Goal: Task Accomplishment & Management: Use online tool/utility

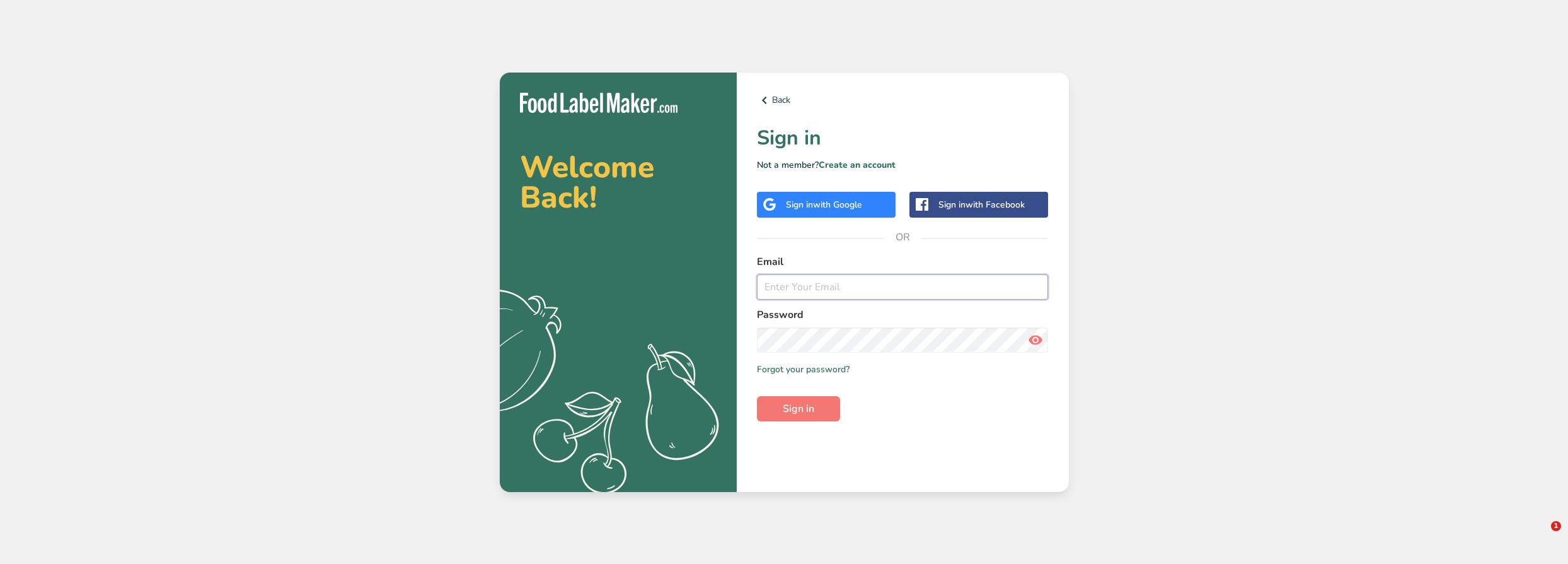
click at [904, 290] on input "email" at bounding box center [903, 286] width 292 height 25
click at [844, 288] on input "email" at bounding box center [903, 286] width 292 height 25
type input "M"
type input "[EMAIL_ADDRESS][PERSON_NAME][DOMAIN_NAME]"
click at [757, 396] on button "Sign in" at bounding box center [798, 408] width 83 height 25
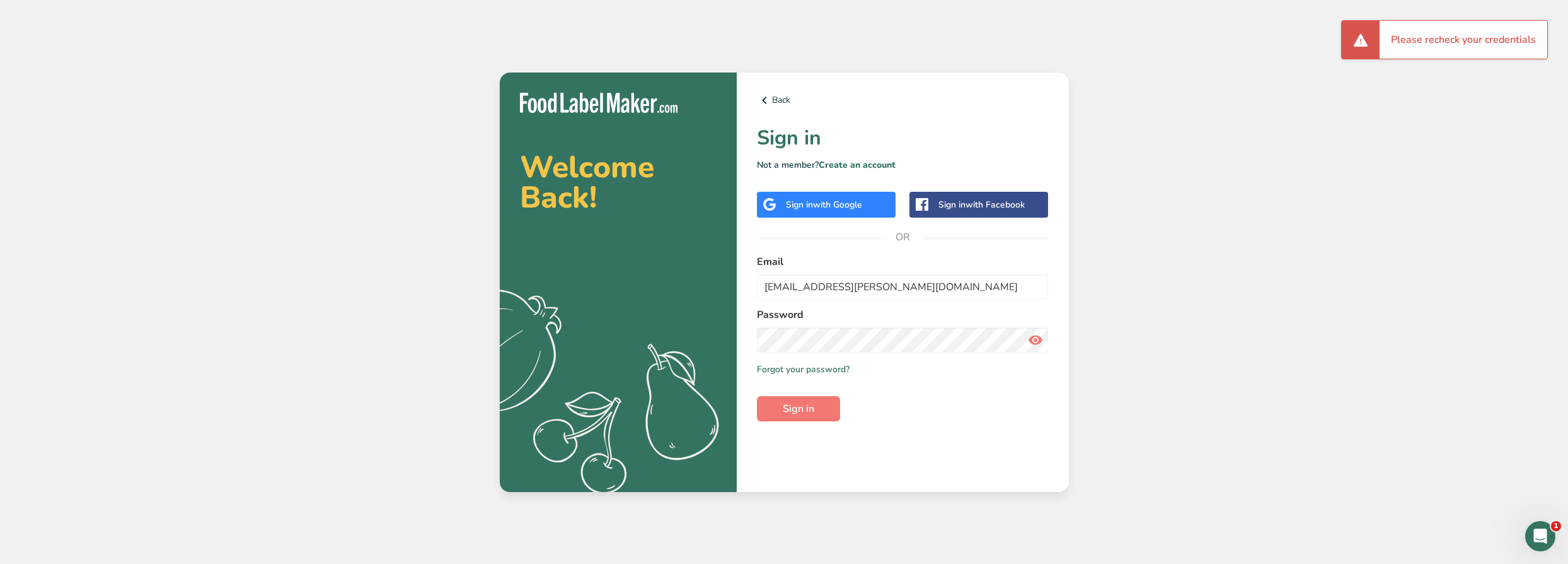
click at [1044, 339] on span at bounding box center [1035, 339] width 25 height 25
click at [749, 341] on div "Back Sign in Not a member? Create an account Sign in with Google Sign in with F…" at bounding box center [903, 282] width 332 height 419
click at [757, 396] on button "Sign in" at bounding box center [798, 408] width 83 height 25
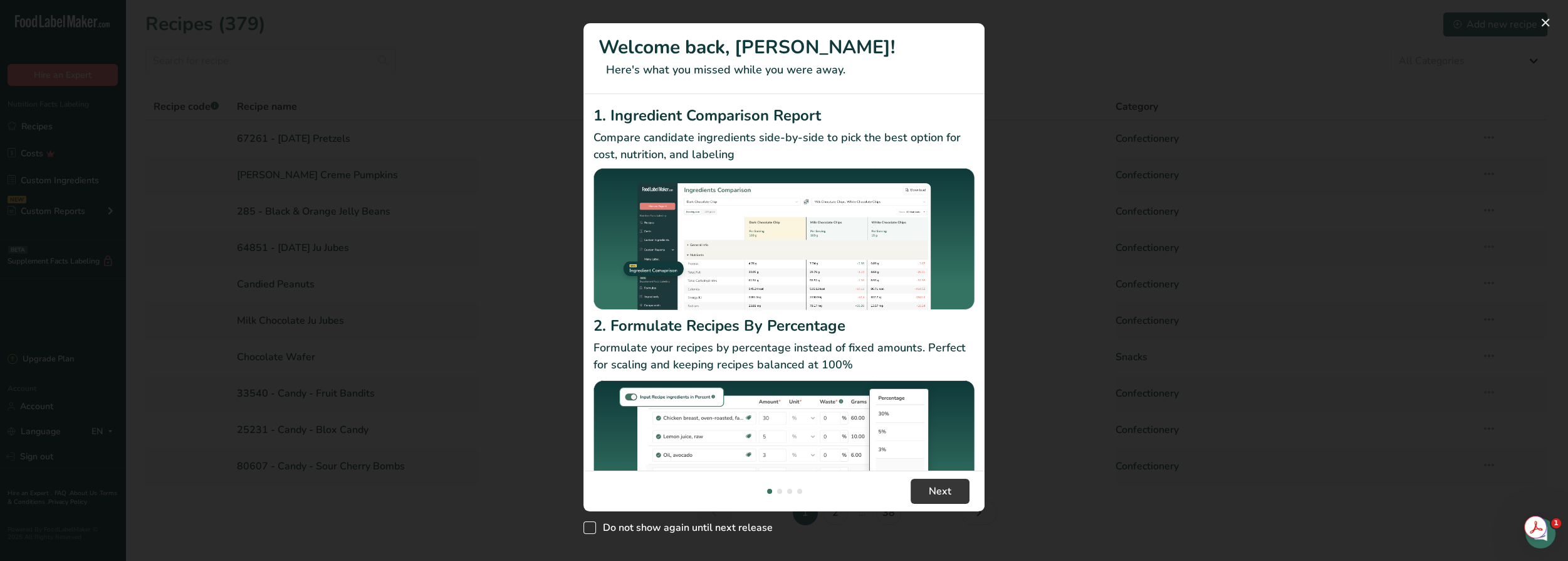
click at [739, 525] on span "Do not show again until next release" at bounding box center [684, 528] width 176 height 13
click at [592, 525] on input "Do not show again until next release" at bounding box center [587, 527] width 8 height 8
checkbox input "true"
click at [929, 492] on span "Next" at bounding box center [941, 491] width 23 height 15
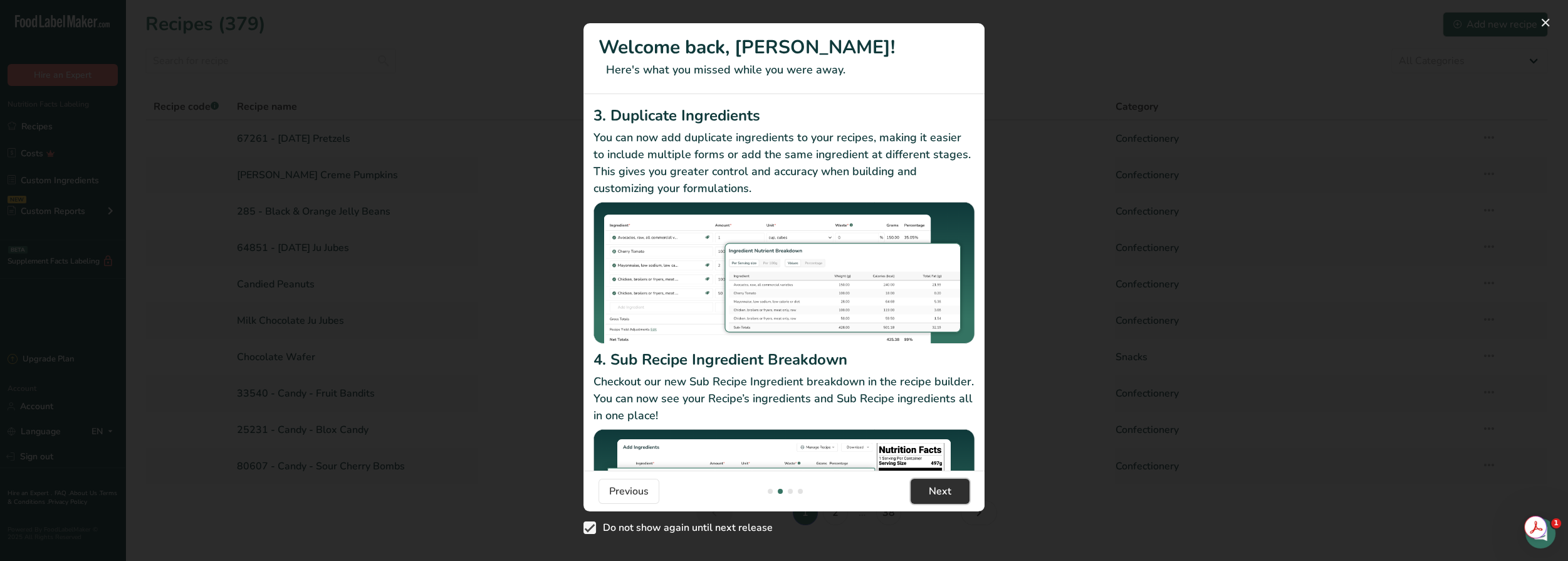
click at [943, 489] on span "Next" at bounding box center [941, 491] width 23 height 15
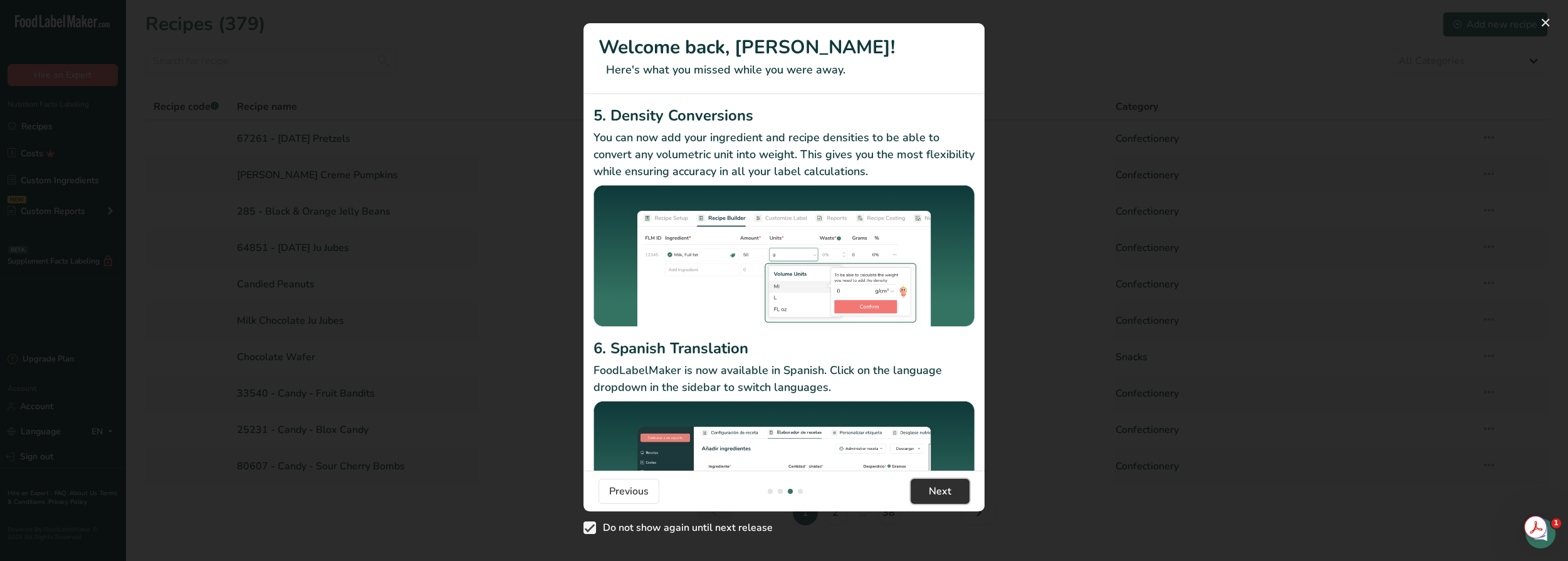
click at [943, 489] on span "Next" at bounding box center [941, 491] width 23 height 15
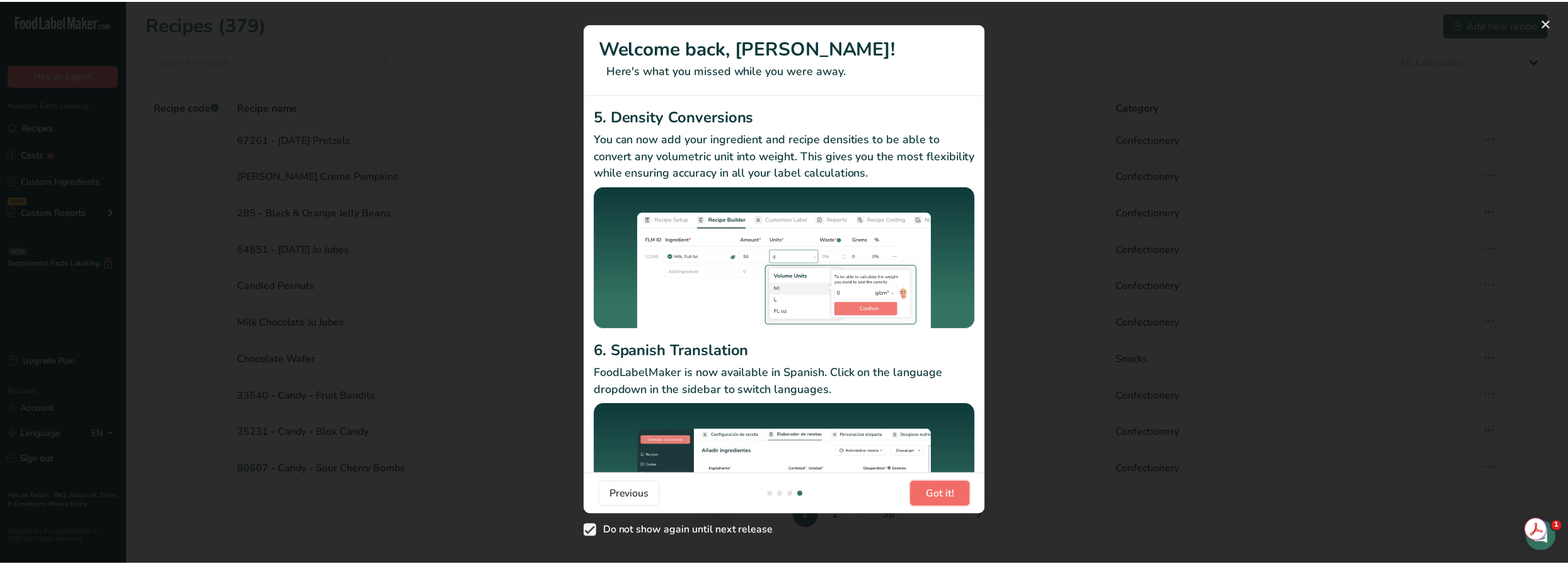
scroll to position [0, 1210]
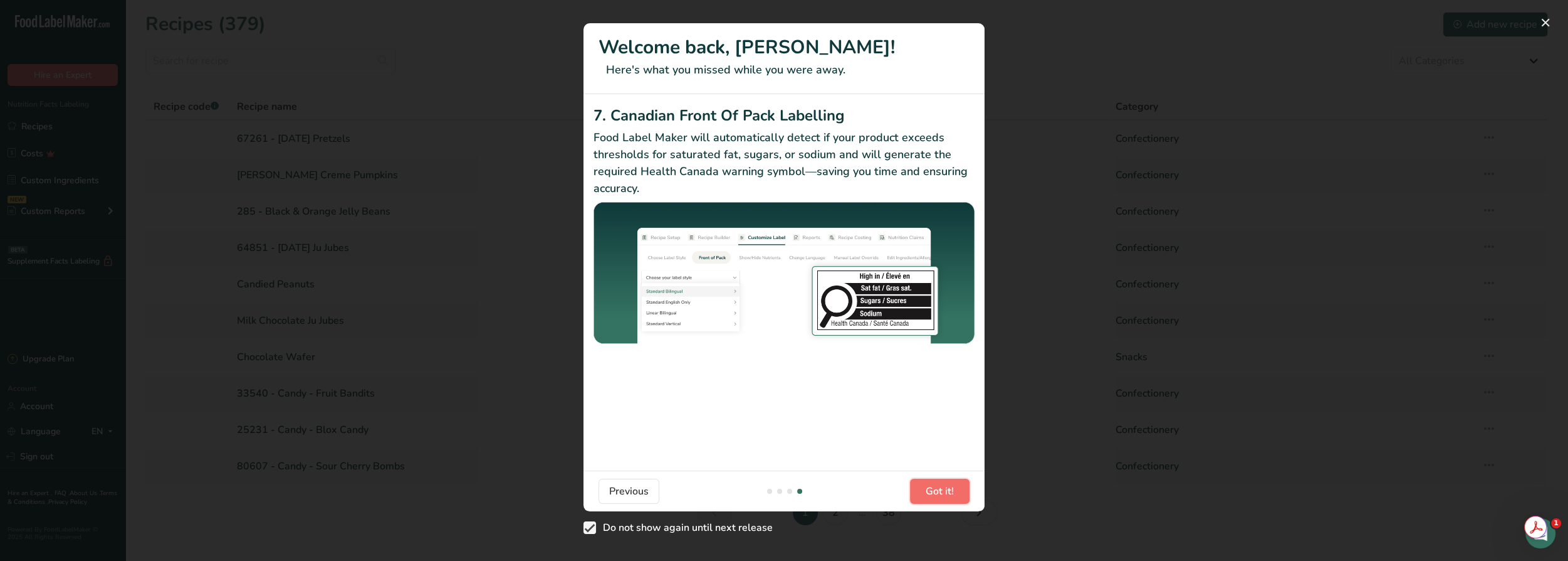
click at [930, 491] on span "Got it!" at bounding box center [940, 491] width 28 height 15
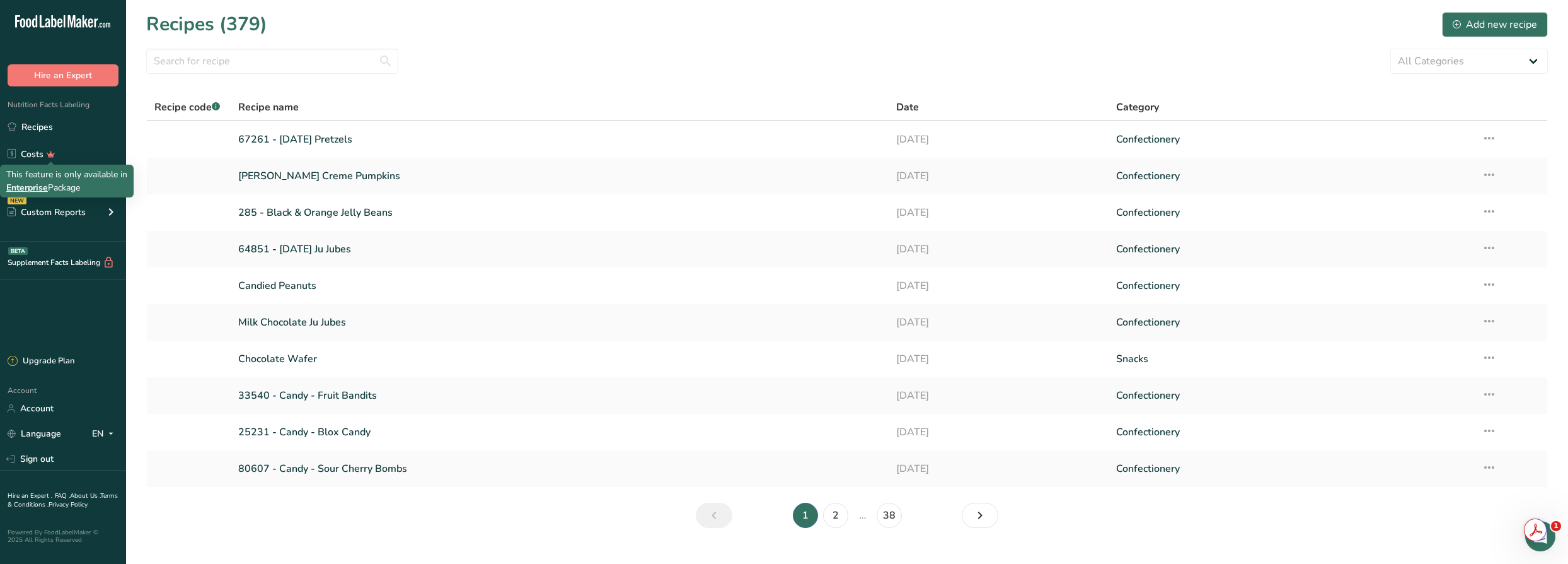
click at [31, 188] on span "Enterprise" at bounding box center [27, 188] width 41 height 12
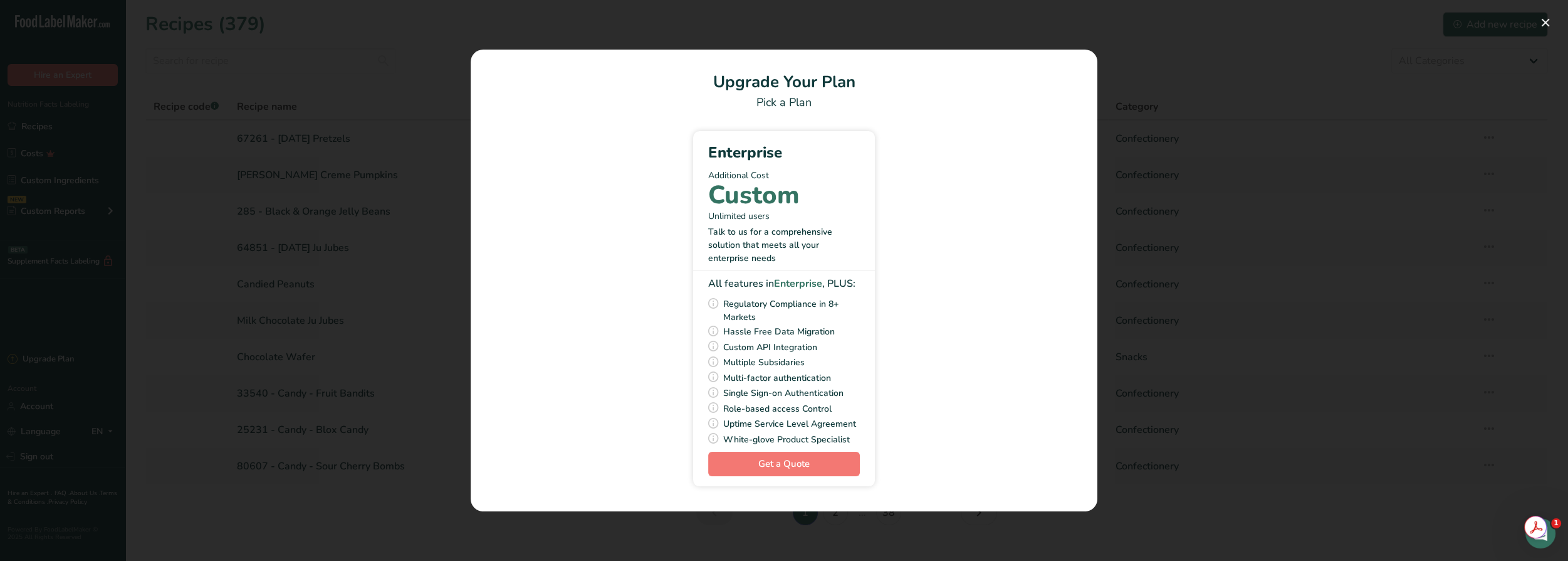
click at [1329, 225] on div "Pick Your Pricing Plan Modal" at bounding box center [784, 280] width 1568 height 561
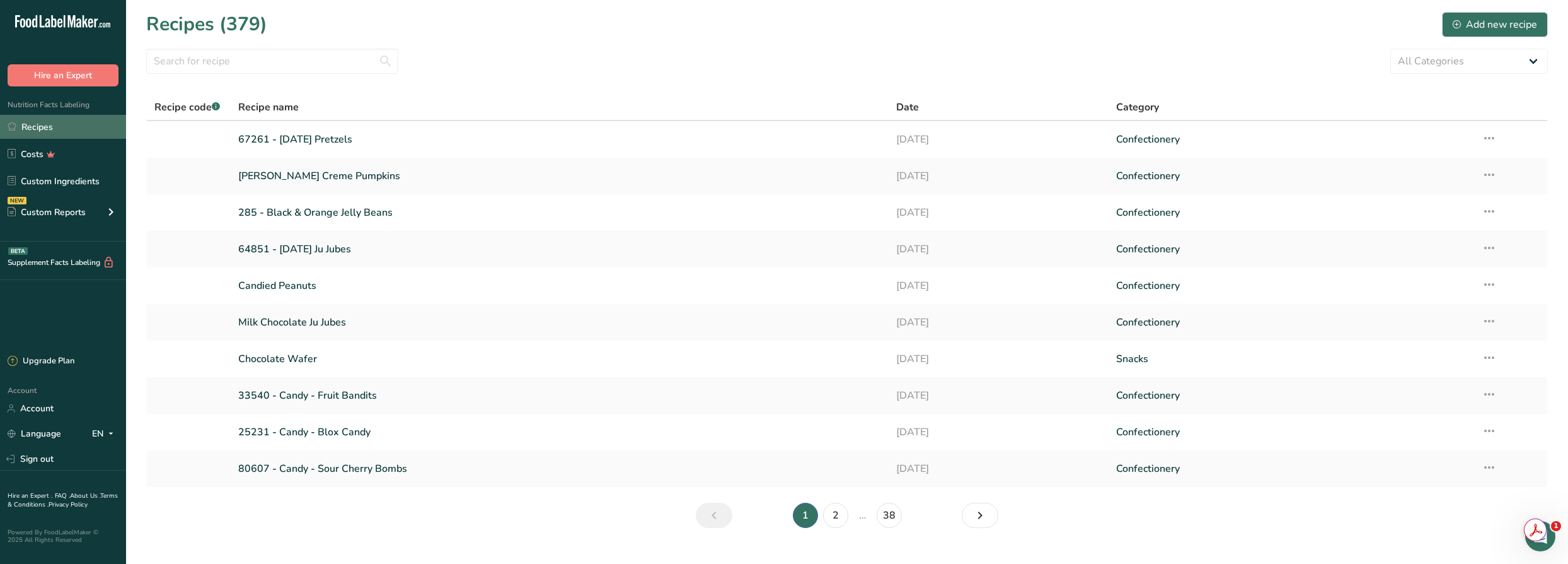
click at [57, 124] on link "Recipes" at bounding box center [63, 126] width 126 height 24
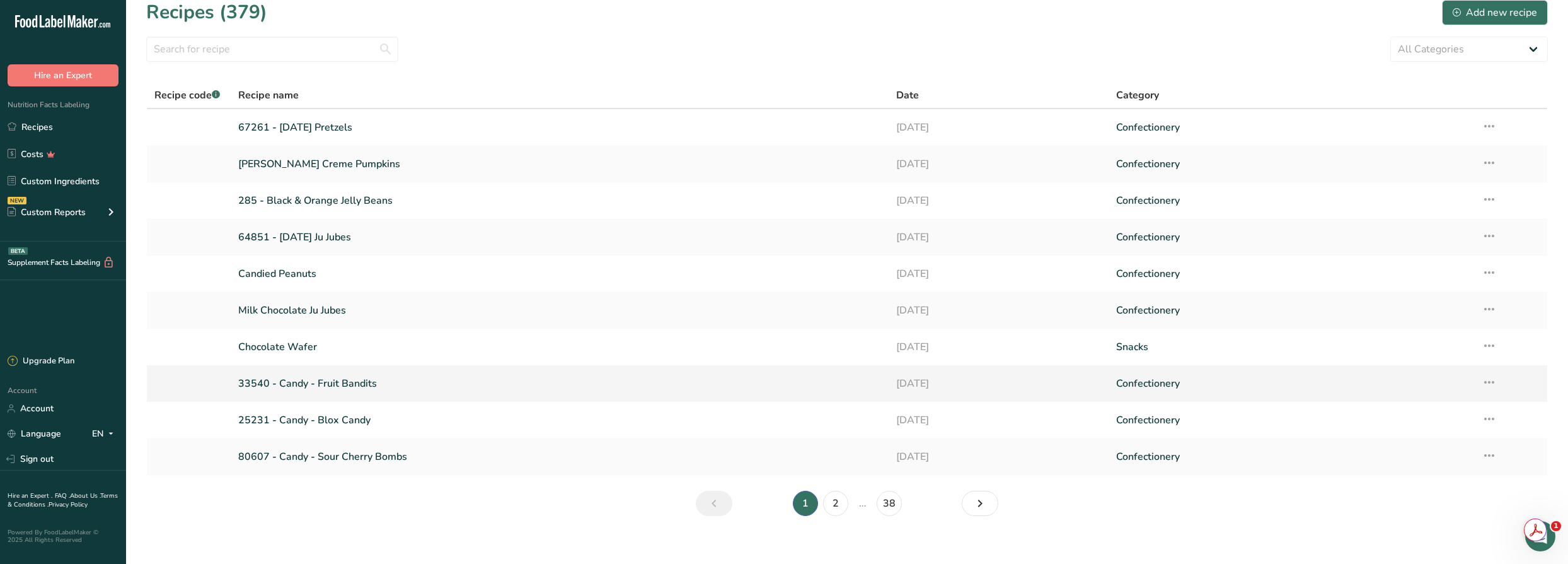
scroll to position [24, 0]
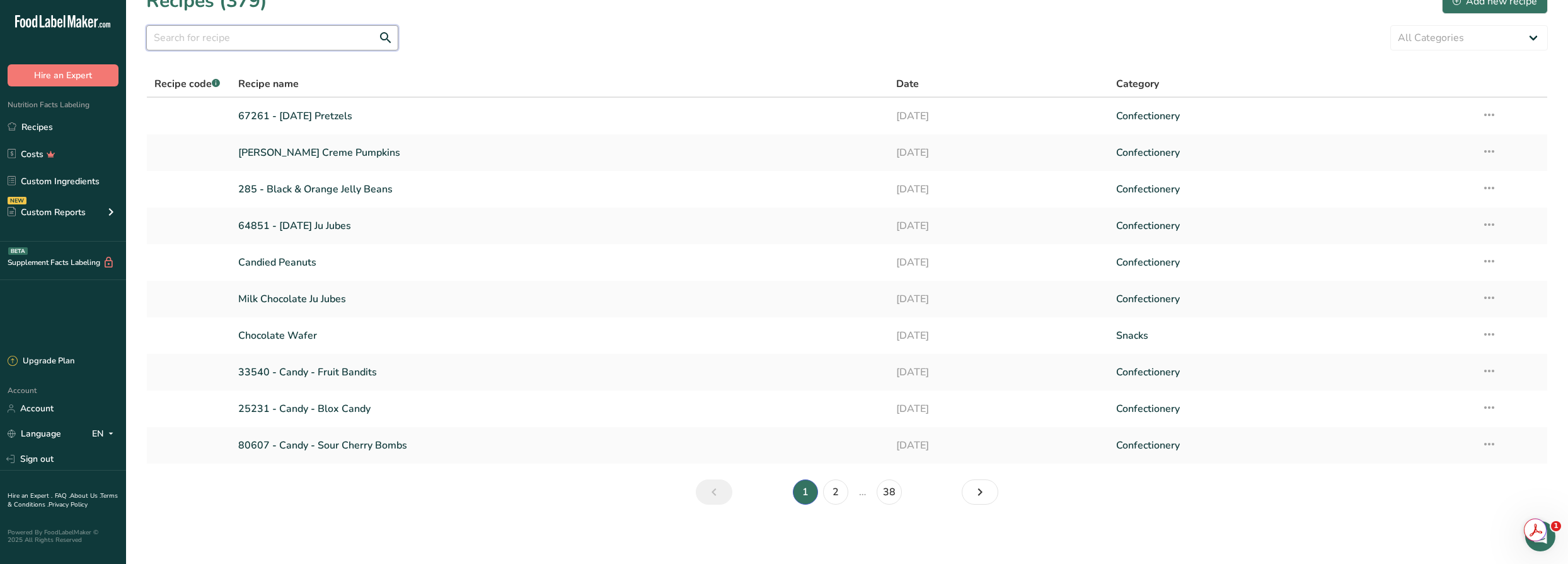
click at [295, 38] on input "text" at bounding box center [272, 37] width 252 height 25
type input "salted inshell"
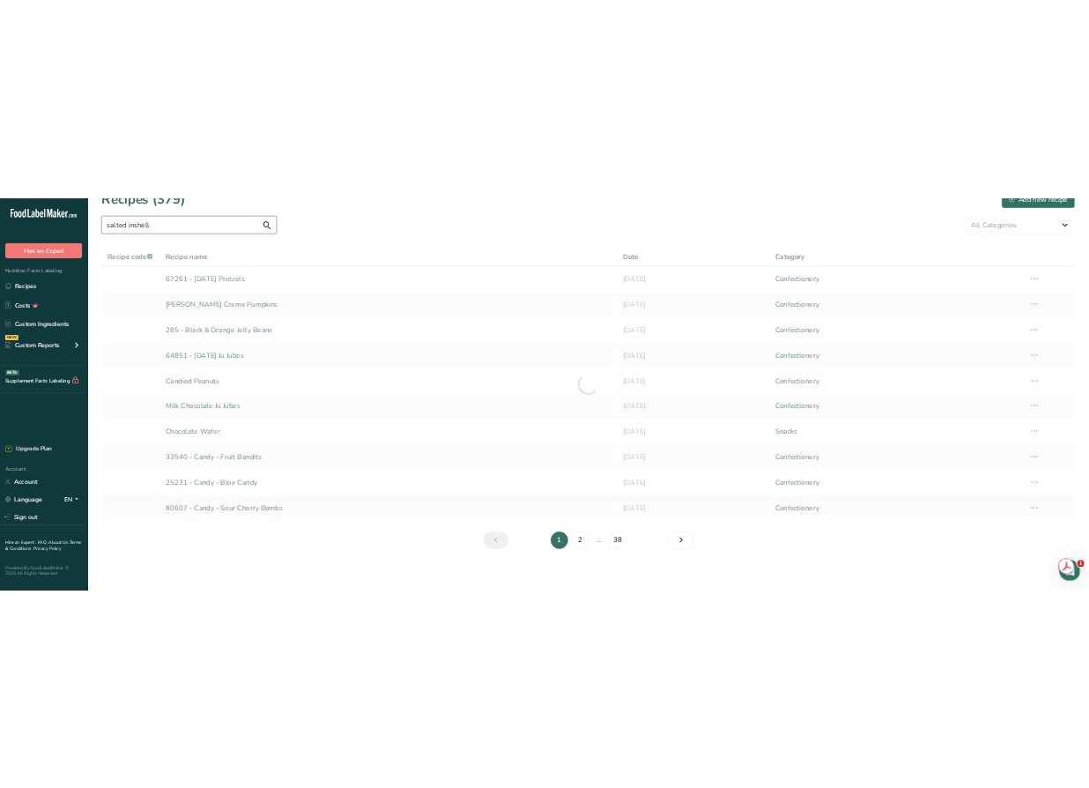
scroll to position [0, 0]
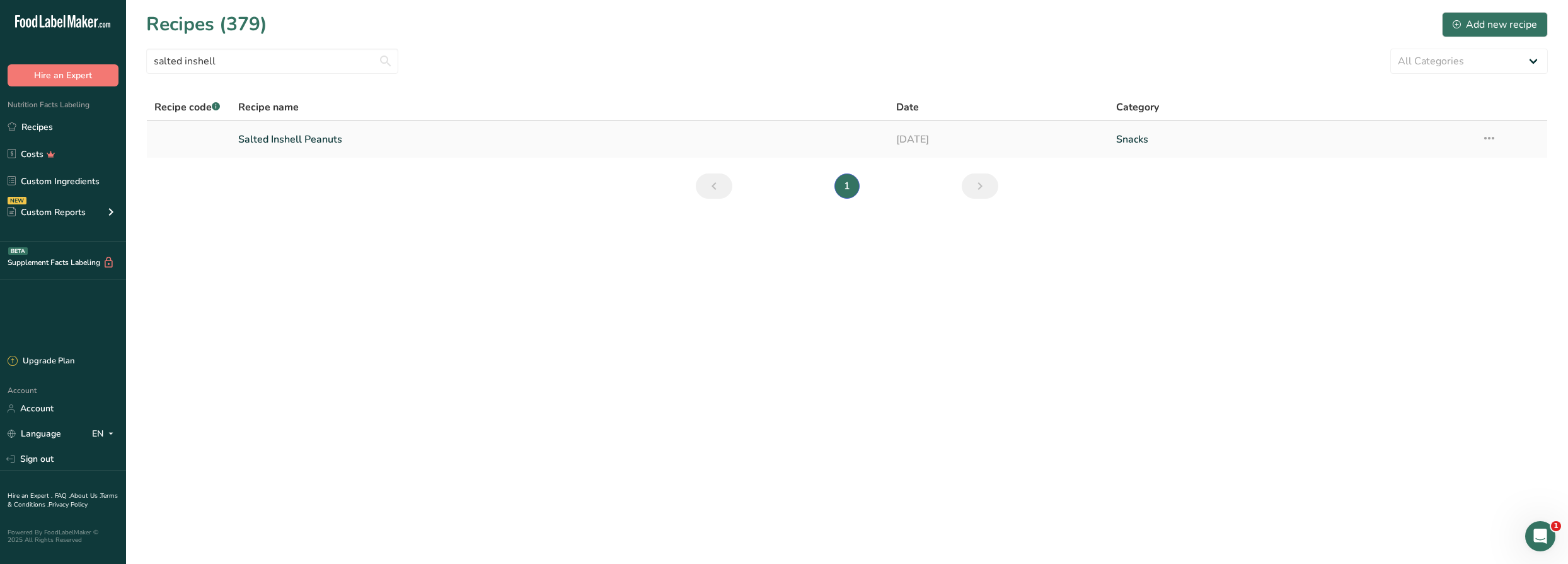
click at [318, 141] on link "Salted Inshell Peanuts" at bounding box center [559, 139] width 643 height 26
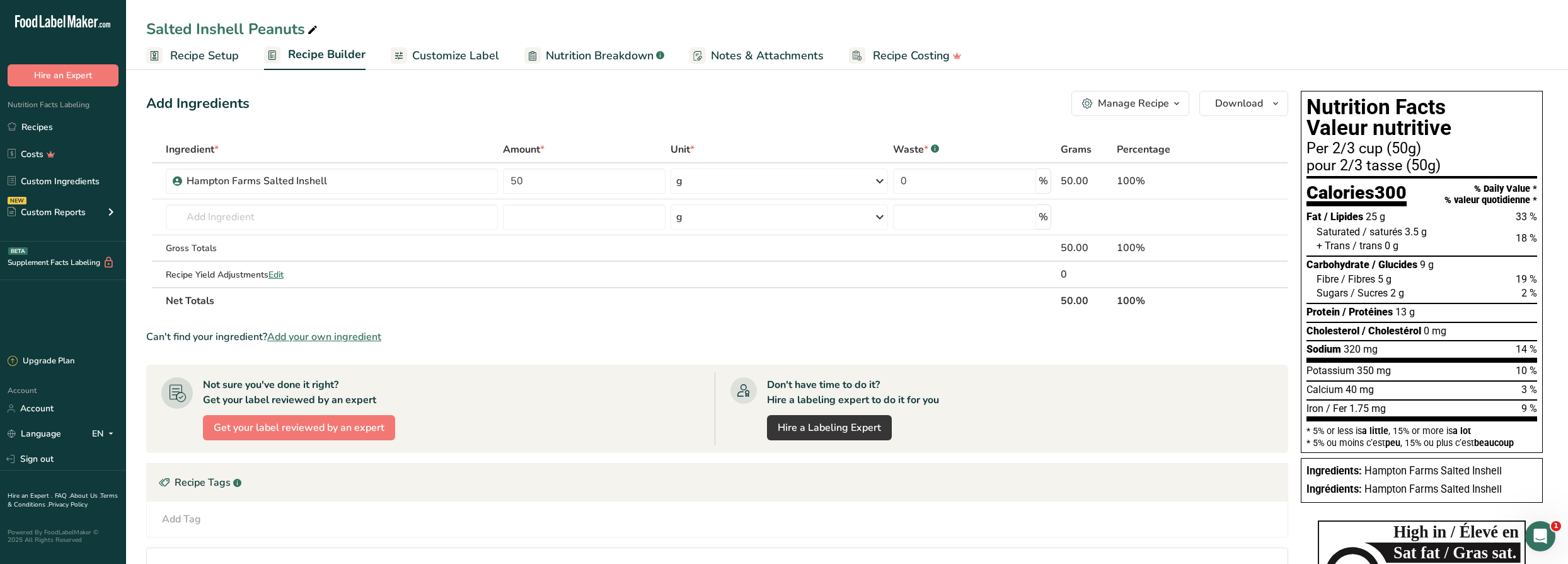
click at [848, 83] on section "Add Ingredients Manage Recipe Delete Recipe Duplicate Recipe Scale Recipe Save …" at bounding box center [847, 423] width 1442 height 715
click at [725, 55] on span "Notes & Attachments" at bounding box center [768, 56] width 113 height 17
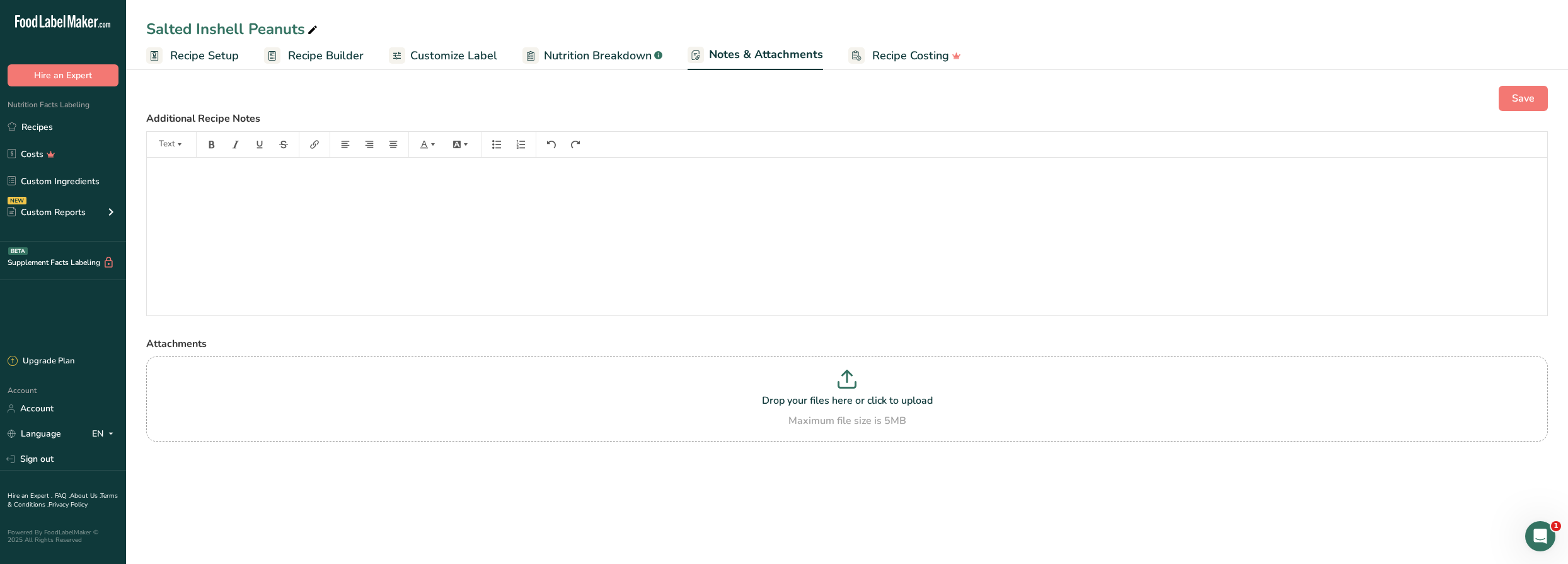
drag, startPoint x: 351, startPoint y: 51, endPoint x: 393, endPoint y: 57, distance: 42.4
click at [351, 52] on span "Recipe Builder" at bounding box center [326, 56] width 76 height 17
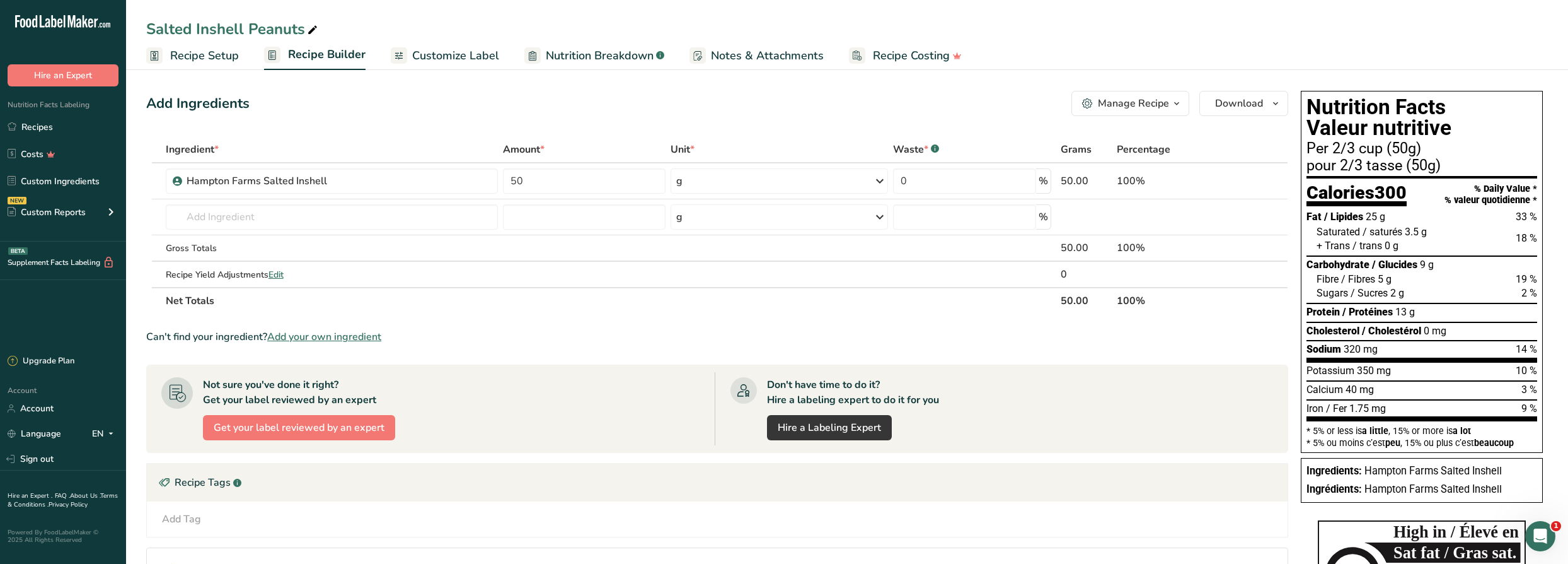
drag, startPoint x: 431, startPoint y: 54, endPoint x: 450, endPoint y: 59, distance: 19.6
click at [432, 54] on span "Customize Label" at bounding box center [456, 56] width 87 height 17
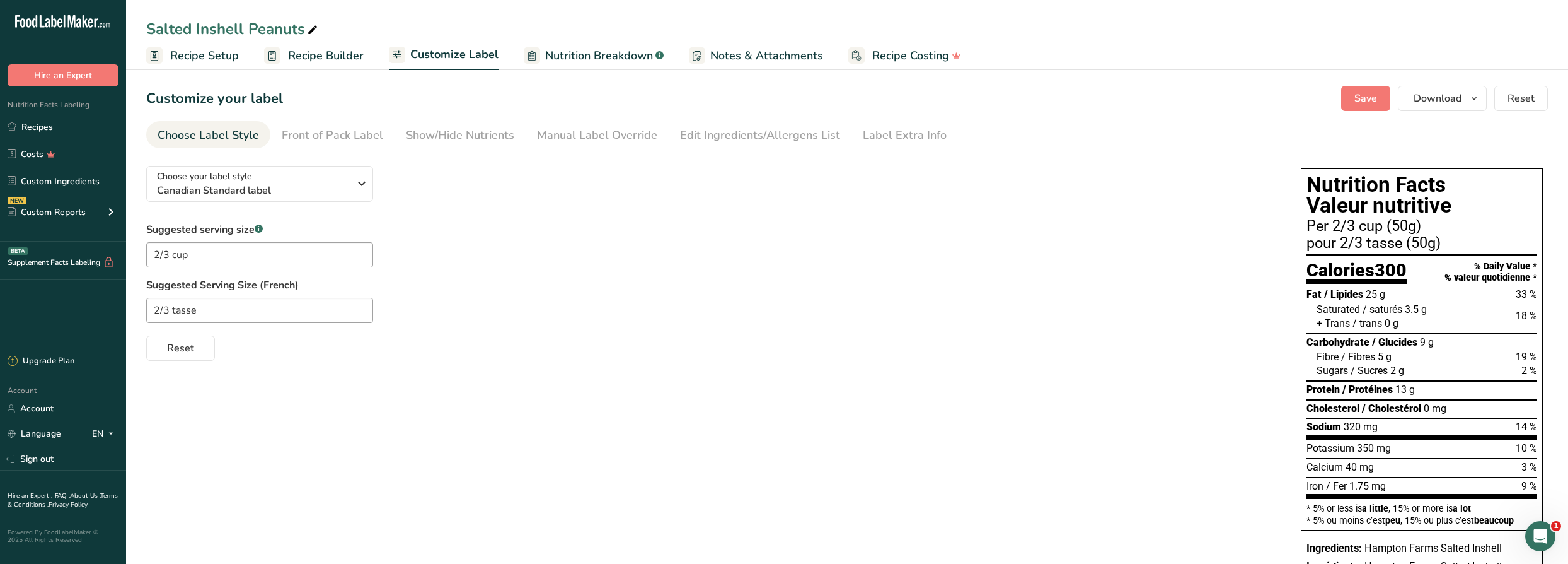
click at [610, 58] on span "Nutrition Breakdown" at bounding box center [599, 56] width 108 height 17
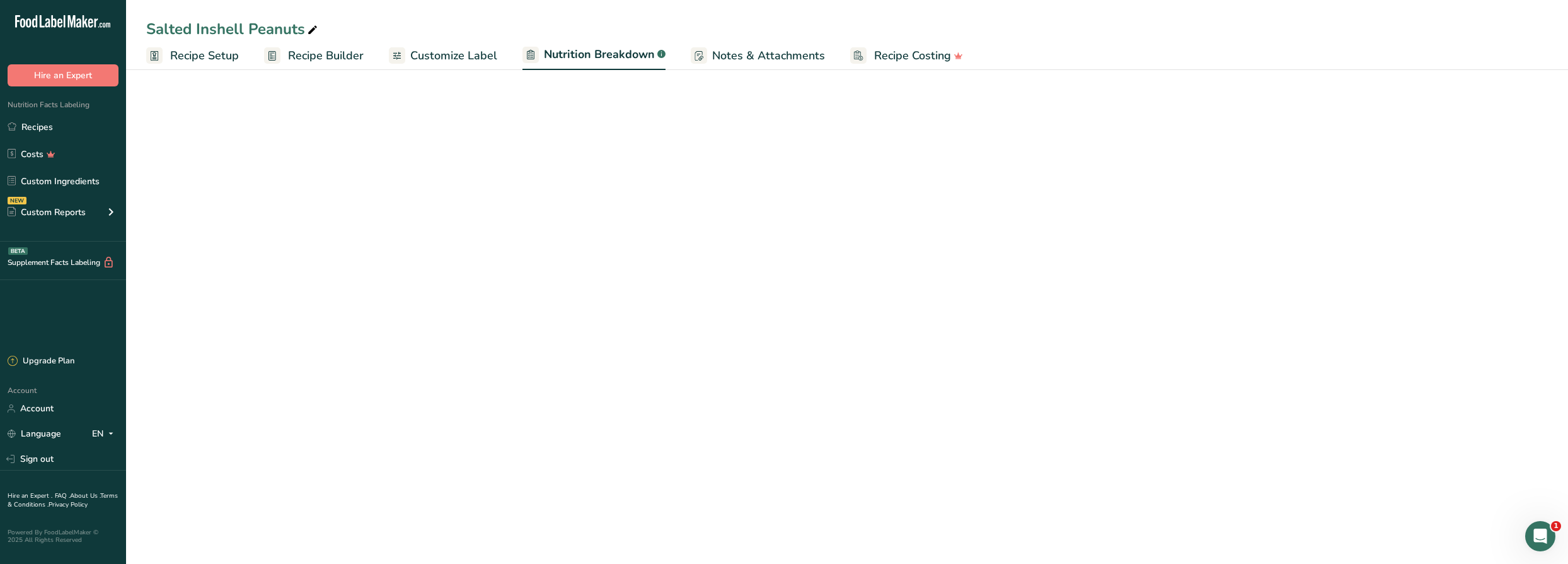
select select "Calories"
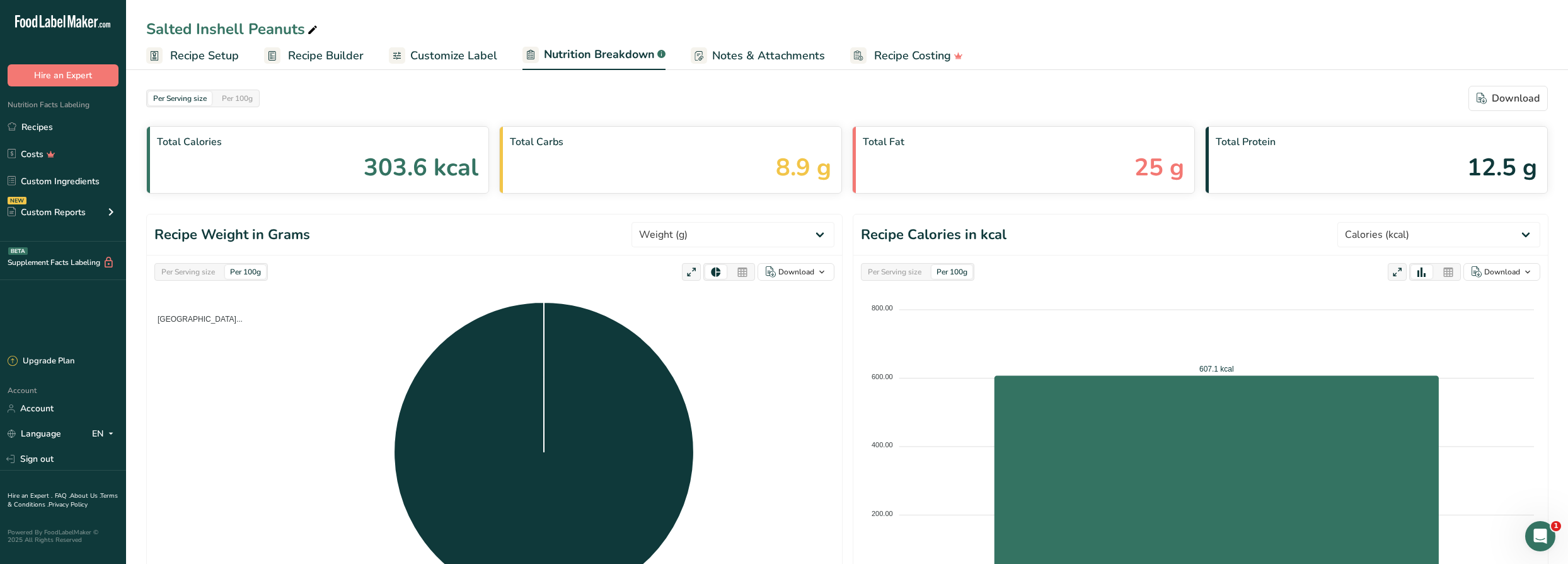
click at [908, 50] on span "Recipe Costing" at bounding box center [912, 56] width 77 height 17
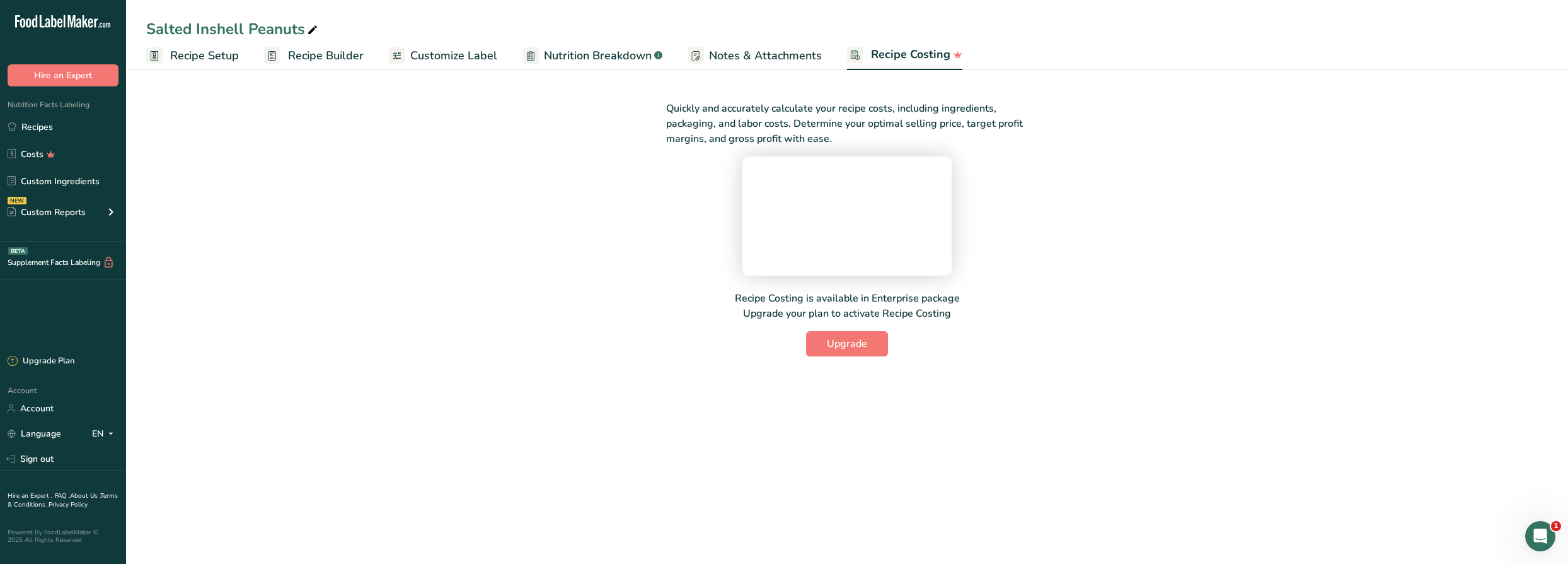
click at [775, 61] on span "Notes & Attachments" at bounding box center [765, 56] width 113 height 17
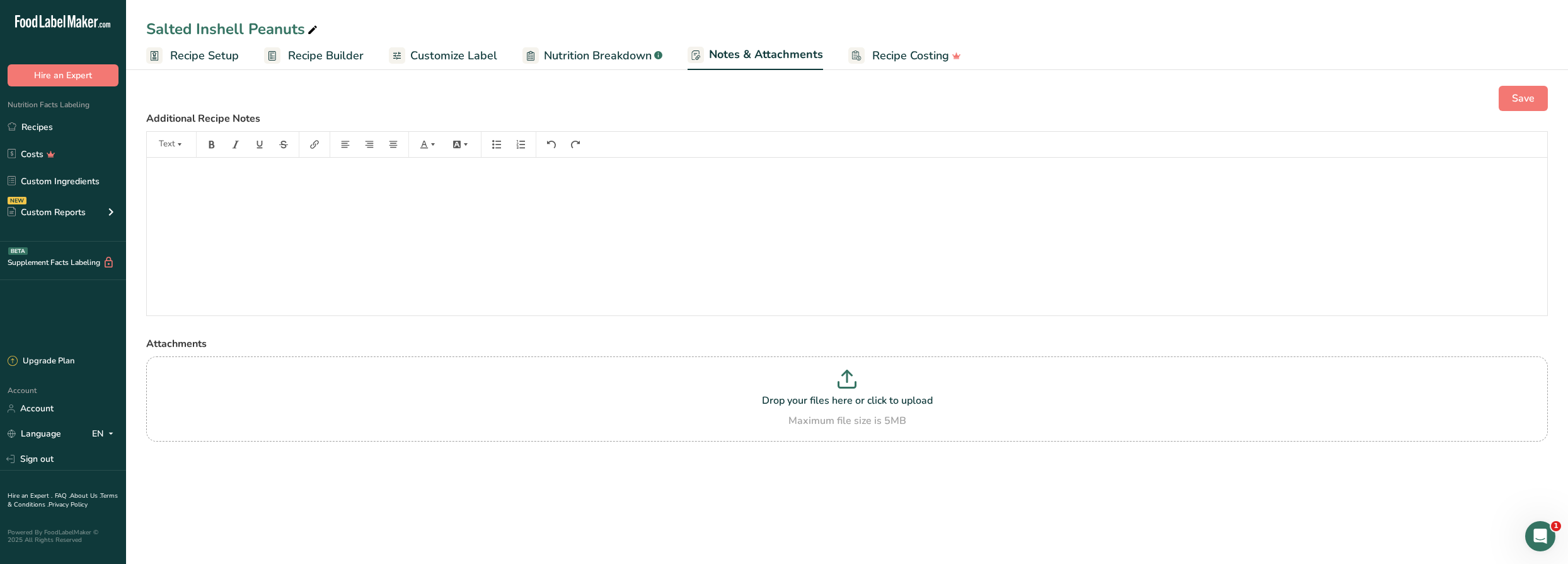
drag, startPoint x: 432, startPoint y: 50, endPoint x: 421, endPoint y: 53, distance: 11.4
click at [433, 50] on span "Customize Label" at bounding box center [454, 56] width 87 height 17
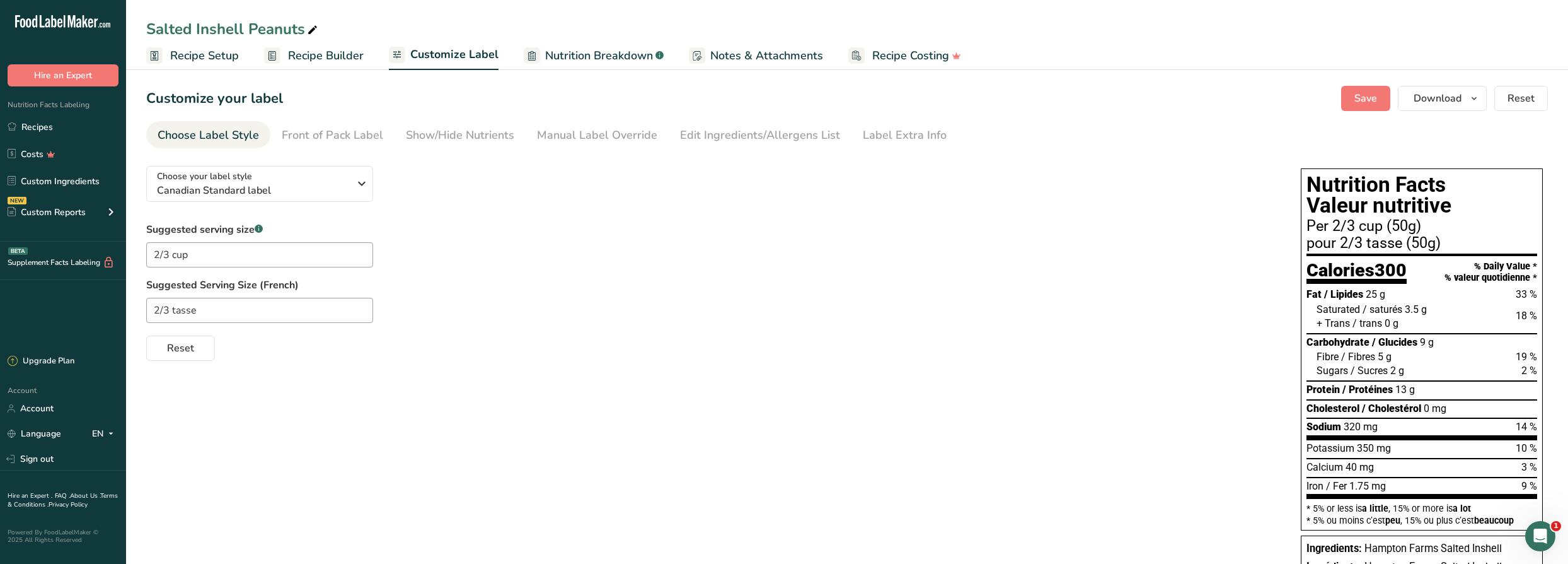
drag, startPoint x: 182, startPoint y: 49, endPoint x: 204, endPoint y: 53, distance: 22.4
click at [182, 49] on span "Recipe Setup" at bounding box center [205, 56] width 69 height 17
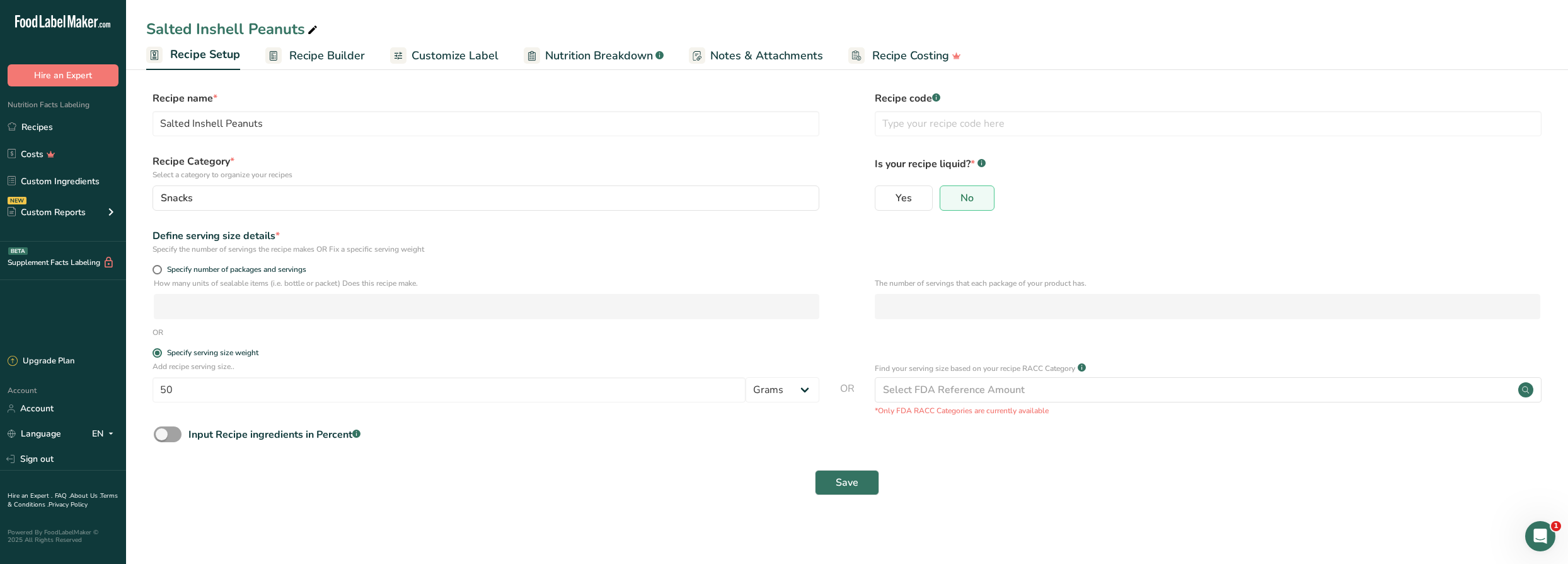
click at [338, 57] on span "Recipe Builder" at bounding box center [327, 56] width 76 height 17
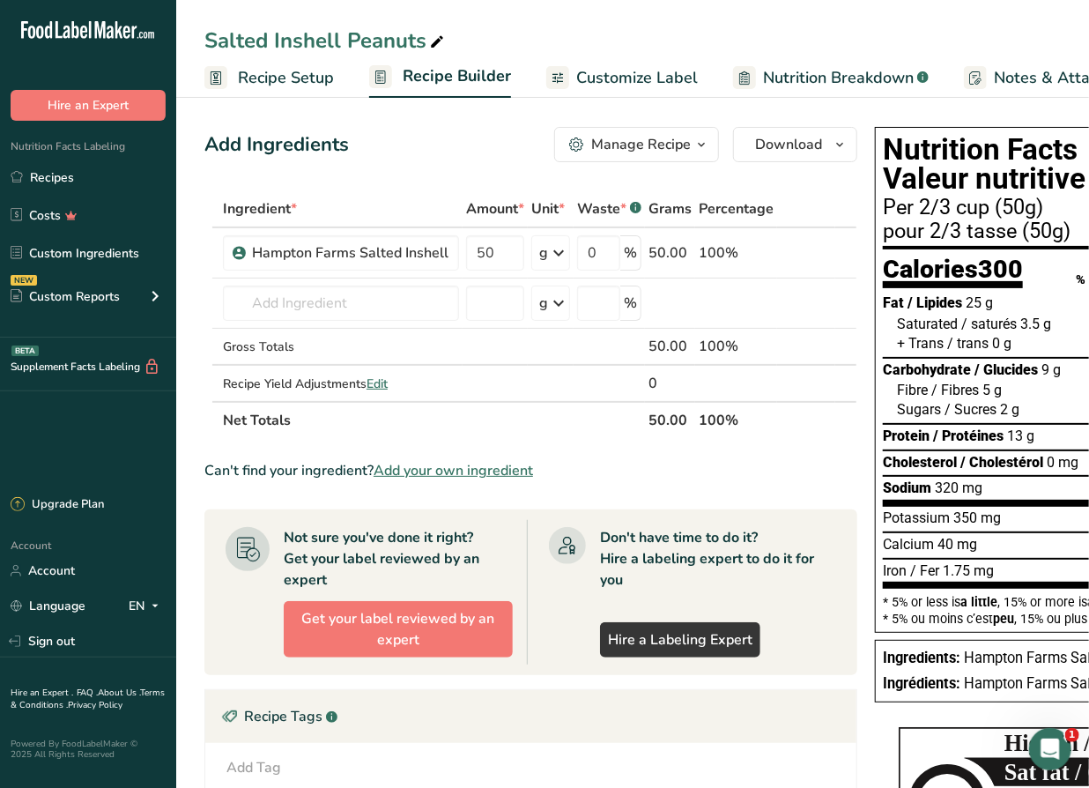
click at [291, 81] on span "Recipe Setup" at bounding box center [286, 78] width 96 height 24
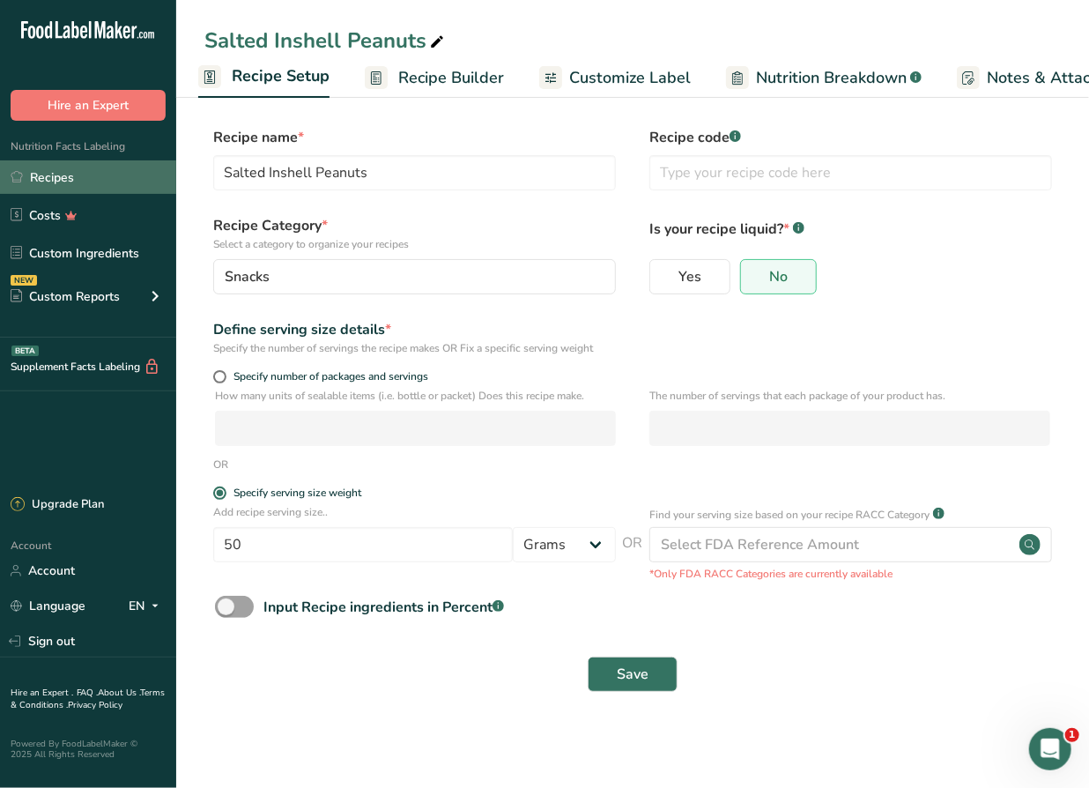
click at [59, 178] on link "Recipes" at bounding box center [88, 176] width 176 height 33
